Goal: Find specific page/section: Find specific page/section

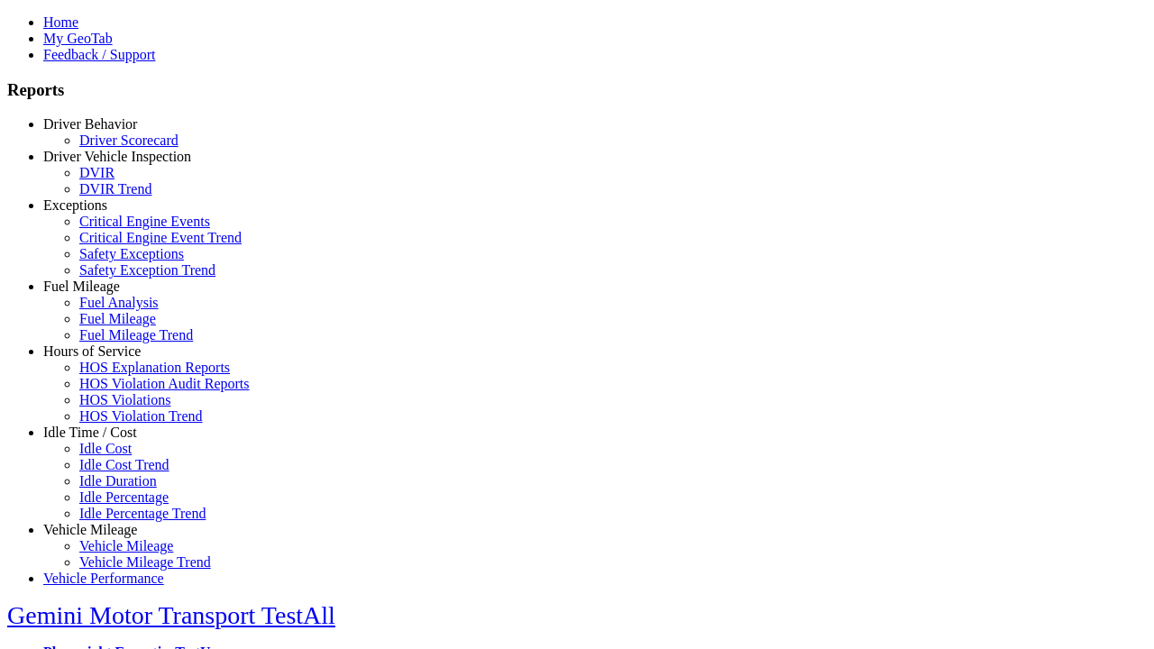
click at [104, 132] on link "Driver Behavior" at bounding box center [90, 123] width 94 height 15
click at [117, 148] on link "Driver Scorecard" at bounding box center [128, 139] width 99 height 15
